Goal: Task Accomplishment & Management: Complete application form

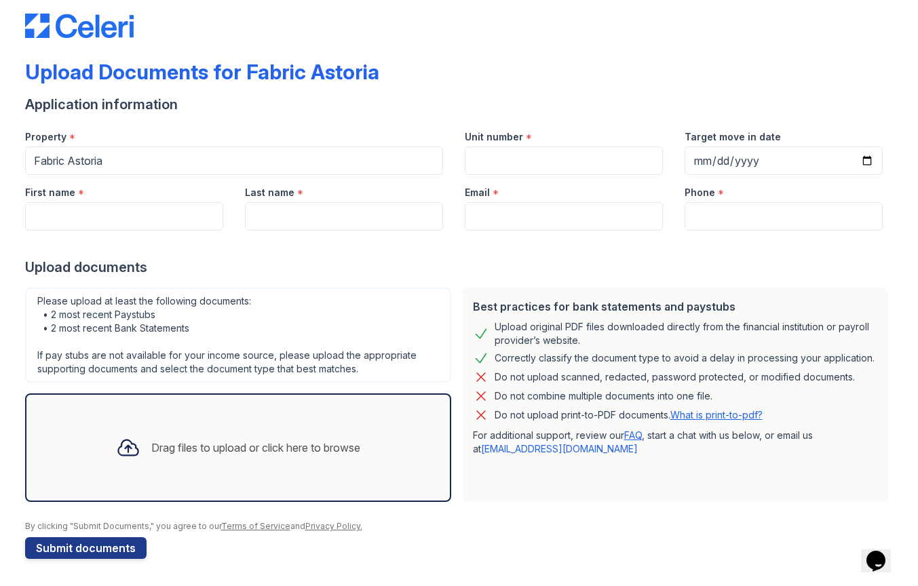
scroll to position [19, 0]
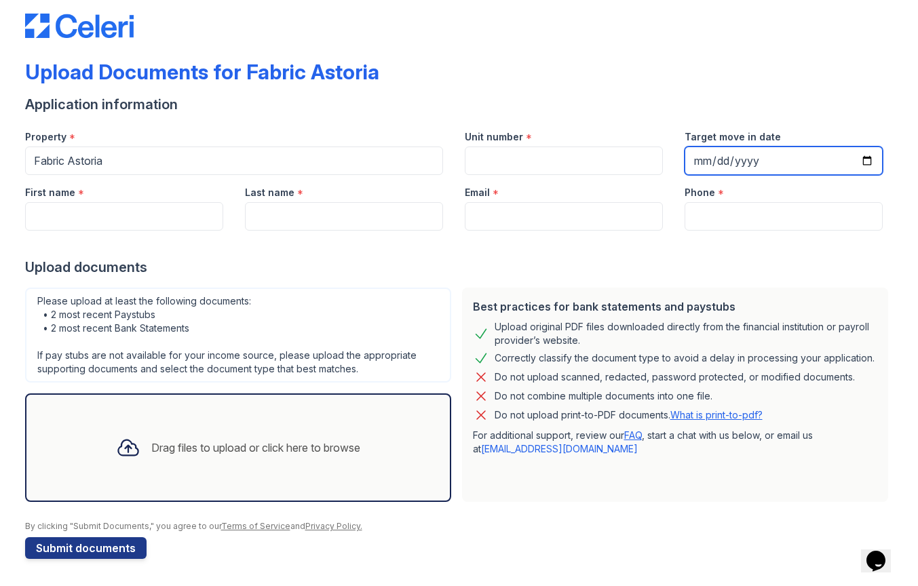
click at [698, 159] on input "Target move in date" at bounding box center [783, 161] width 198 height 28
type input "[DATE]"
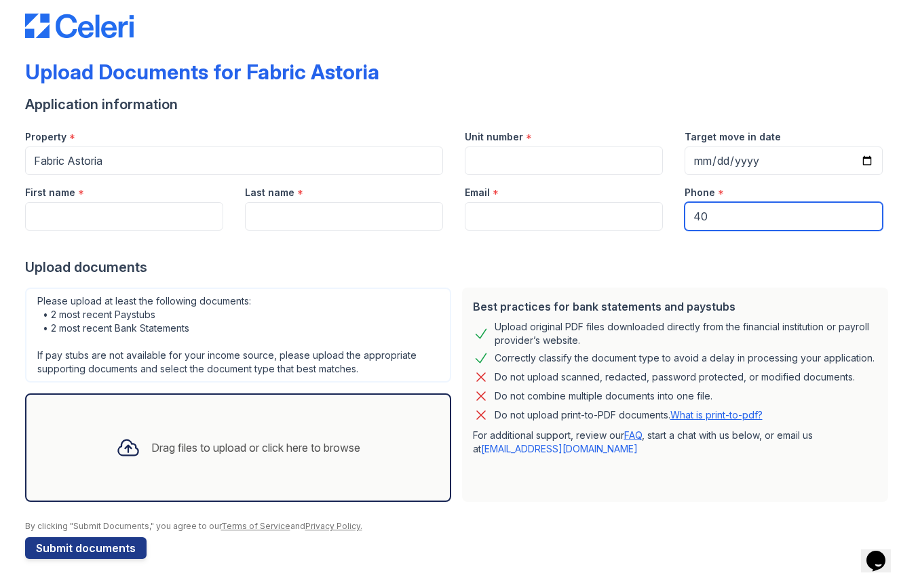
type input "4"
type input "14018622284"
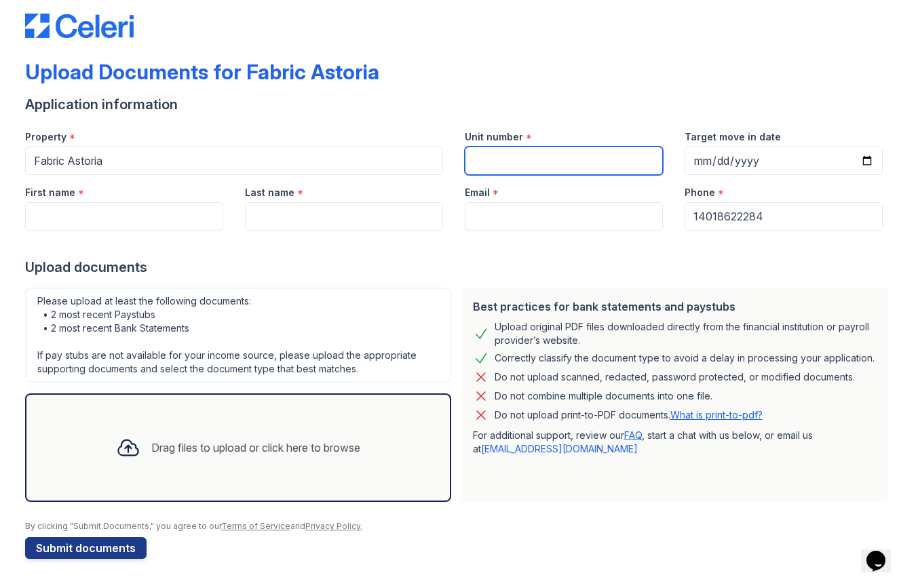
click at [503, 161] on input "Unit number" at bounding box center [564, 161] width 198 height 28
type input "5E"
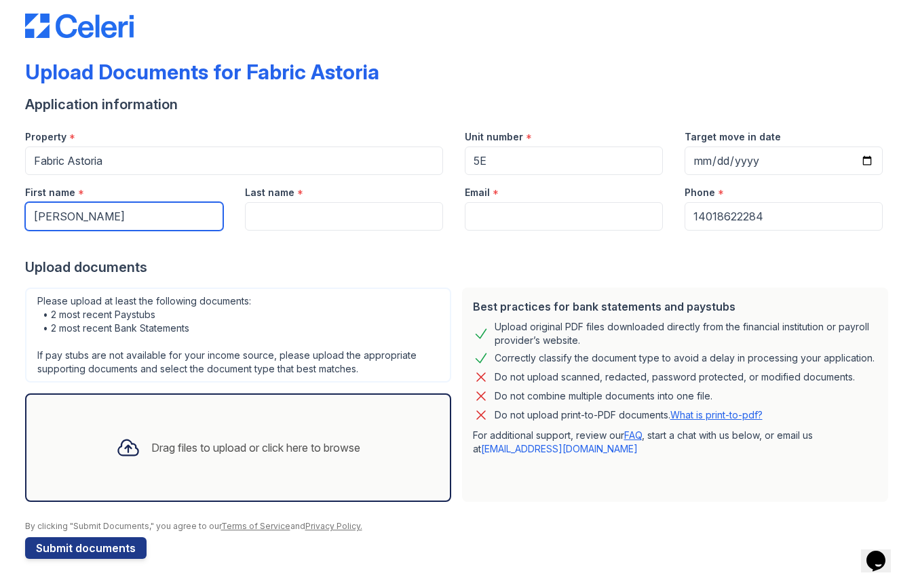
type input "[PERSON_NAME]"
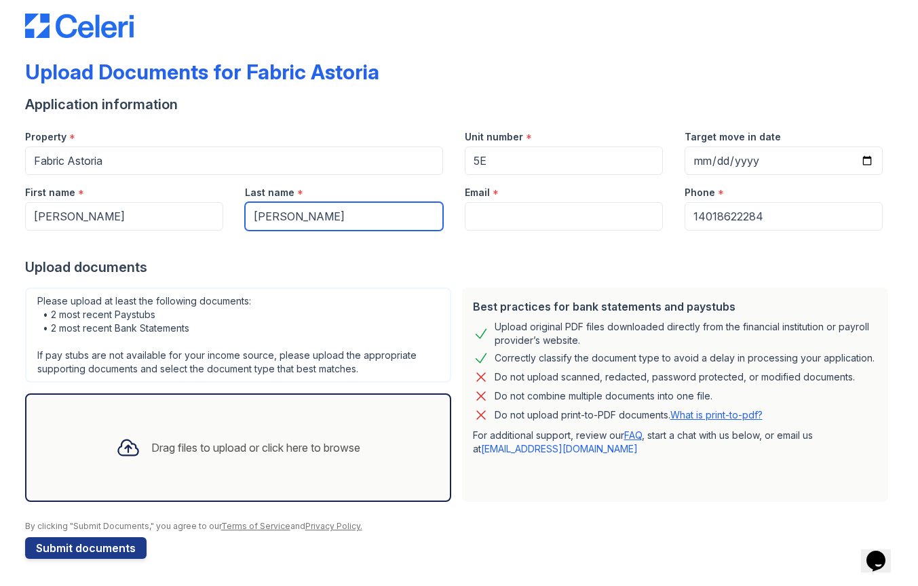
type input "[PERSON_NAME]"
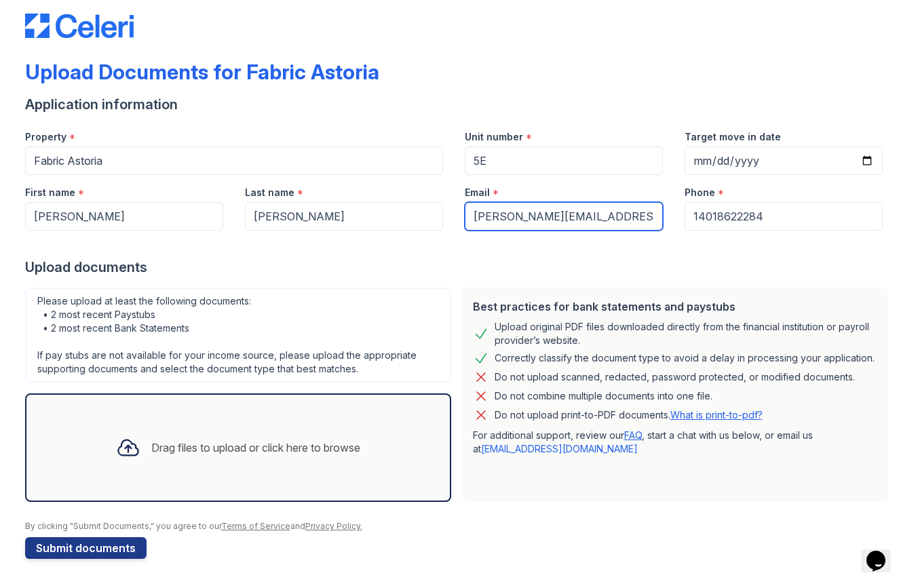
scroll to position [0, 0]
type input "[PERSON_NAME][EMAIL_ADDRESS][PERSON_NAME][DOMAIN_NAME]"
click at [365, 1] on div at bounding box center [459, 12] width 868 height 52
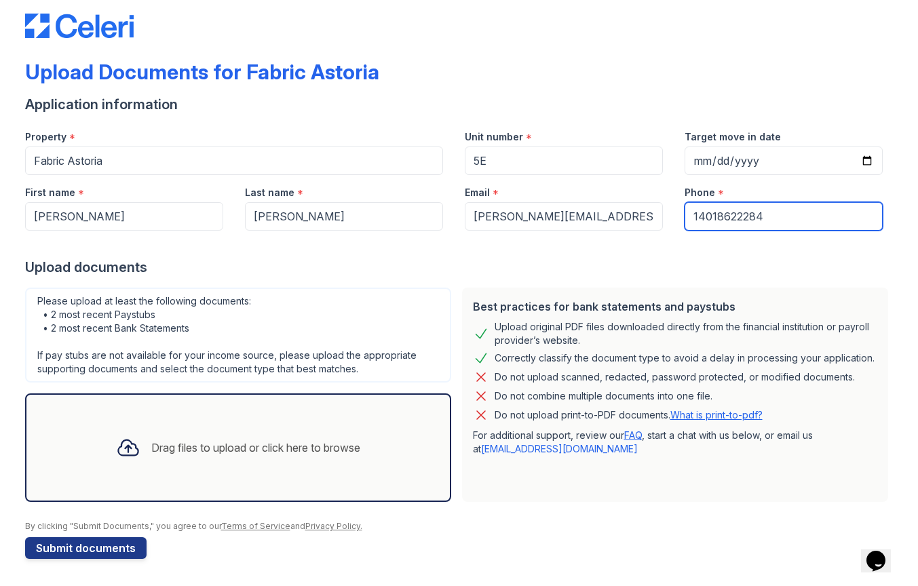
drag, startPoint x: 780, startPoint y: 214, endPoint x: 642, endPoint y: 212, distance: 137.7
click at [642, 212] on div "First name * [PERSON_NAME] Last name * [PERSON_NAME] Email * [PERSON_NAME][EMAI…" at bounding box center [453, 203] width 879 height 56
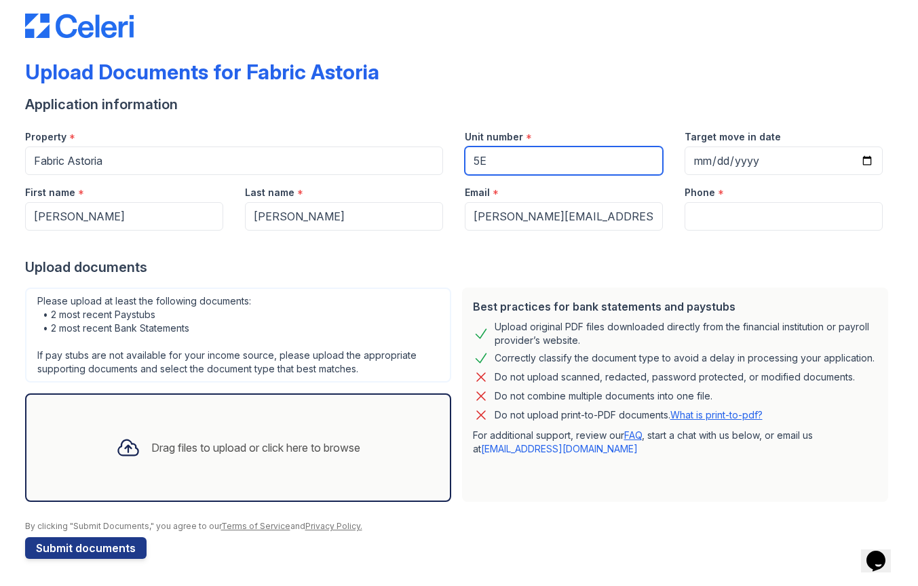
drag, startPoint x: 534, startPoint y: 154, endPoint x: 479, endPoint y: 155, distance: 55.6
click at [480, 155] on input "5E" at bounding box center [564, 161] width 198 height 28
type input "5"
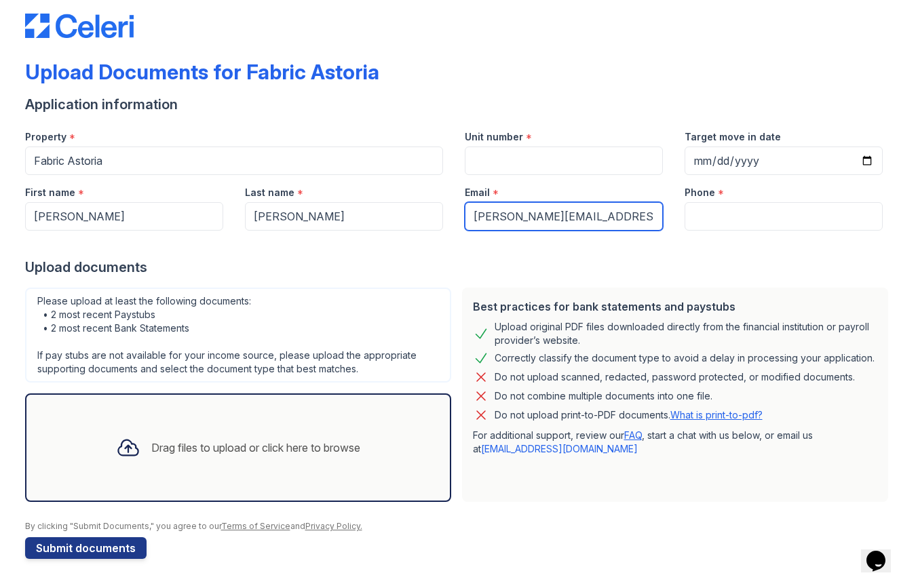
drag, startPoint x: 635, startPoint y: 216, endPoint x: 475, endPoint y: 214, distance: 159.4
click at [475, 214] on input "[PERSON_NAME][EMAIL_ADDRESS][PERSON_NAME][DOMAIN_NAME]" at bounding box center [564, 216] width 198 height 28
